Goal: Obtain resource: Download file/media

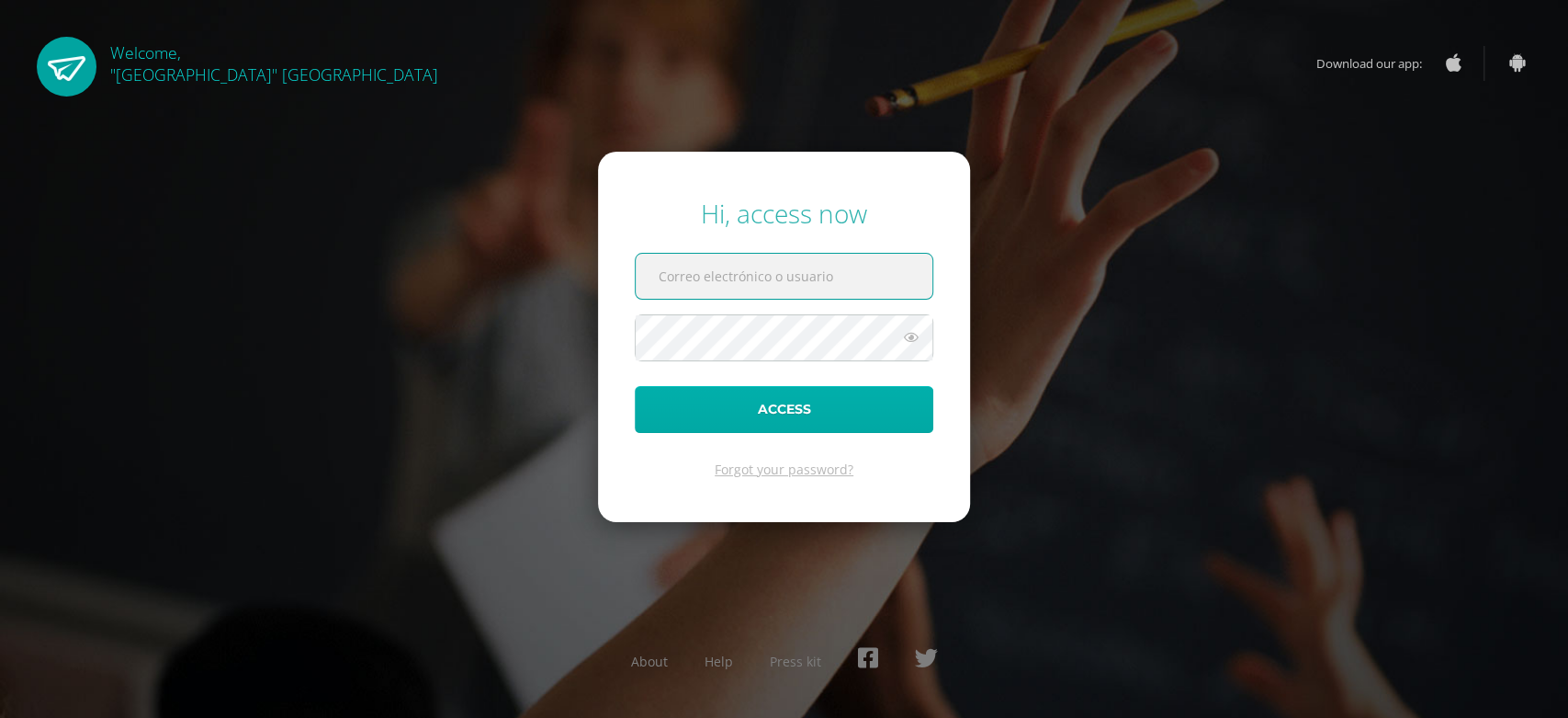
type input "[EMAIL_ADDRESS][DOMAIN_NAME]"
click at [921, 407] on button "Access" at bounding box center [783, 409] width 298 height 47
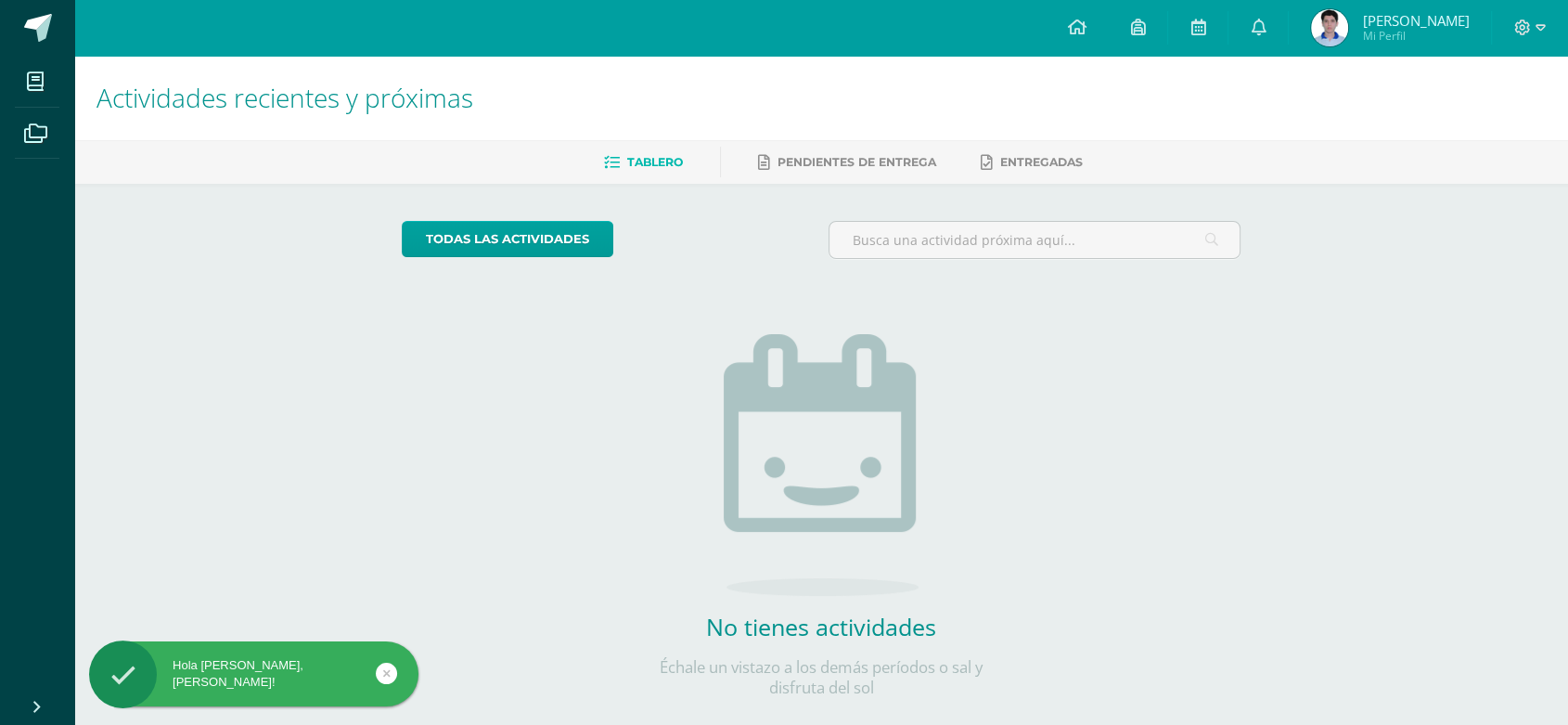
click at [1465, 27] on span "Julio Andrés" at bounding box center [1415, 19] width 107 height 18
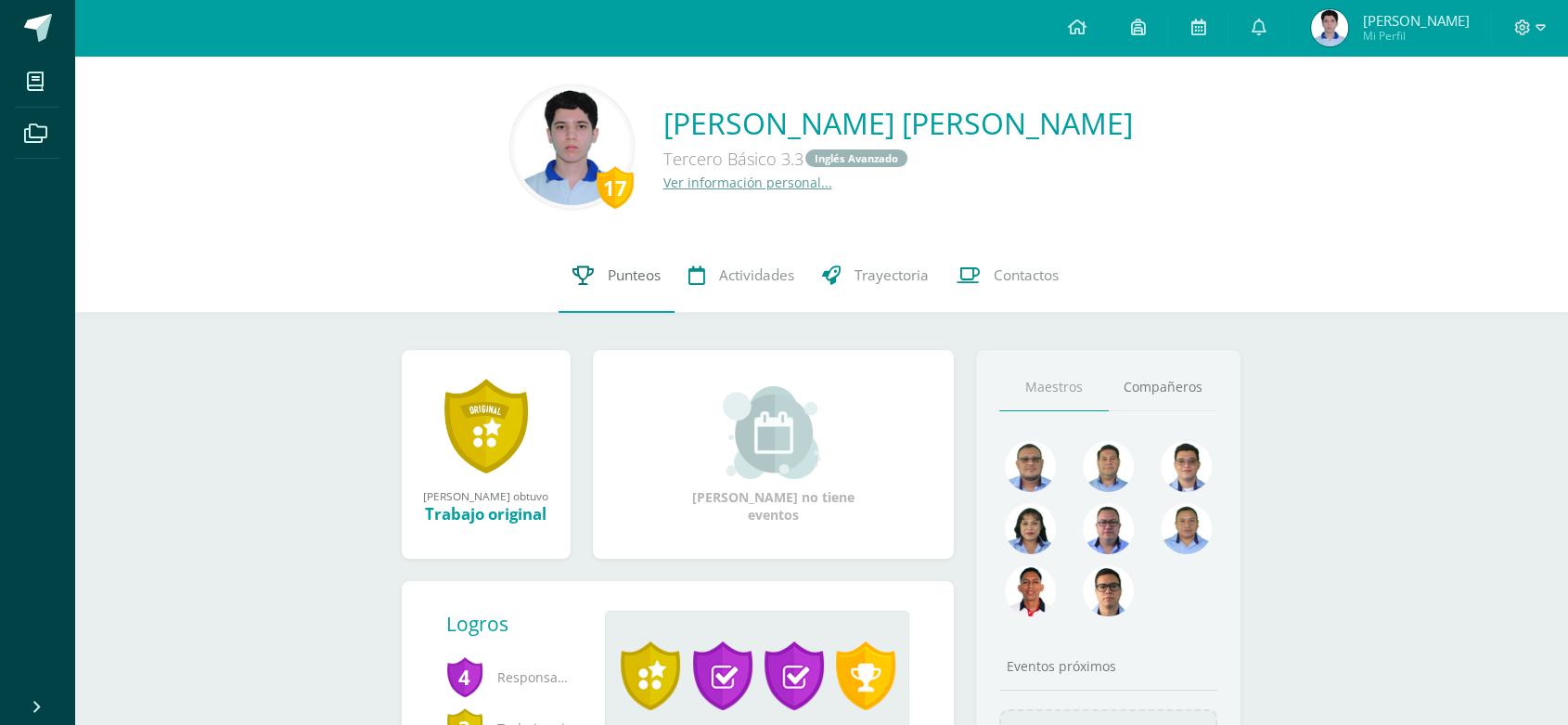
click at [595, 283] on link "Punteos" at bounding box center [616, 275] width 116 height 75
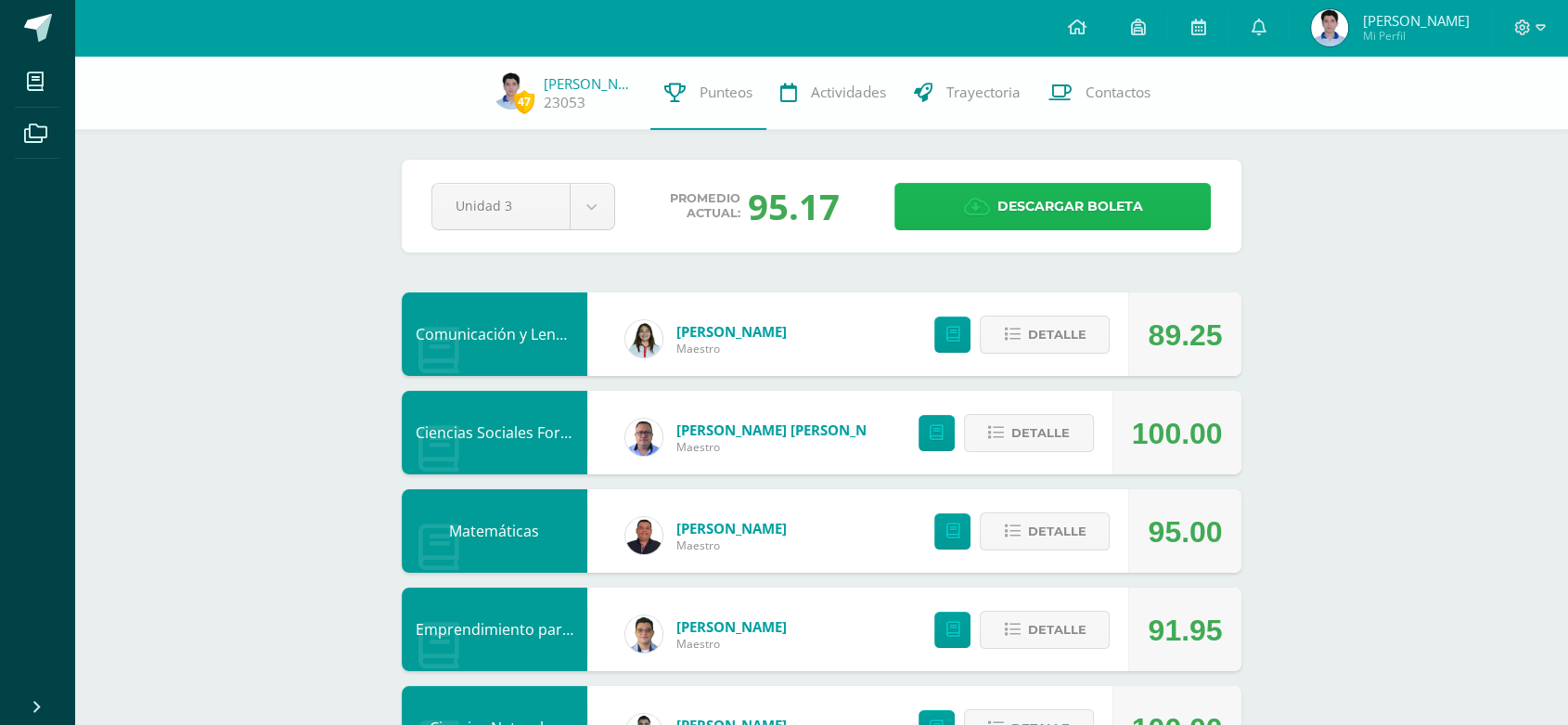
click at [959, 221] on link "Descargar boleta" at bounding box center [1052, 206] width 316 height 47
